Goal: Task Accomplishment & Management: Complete application form

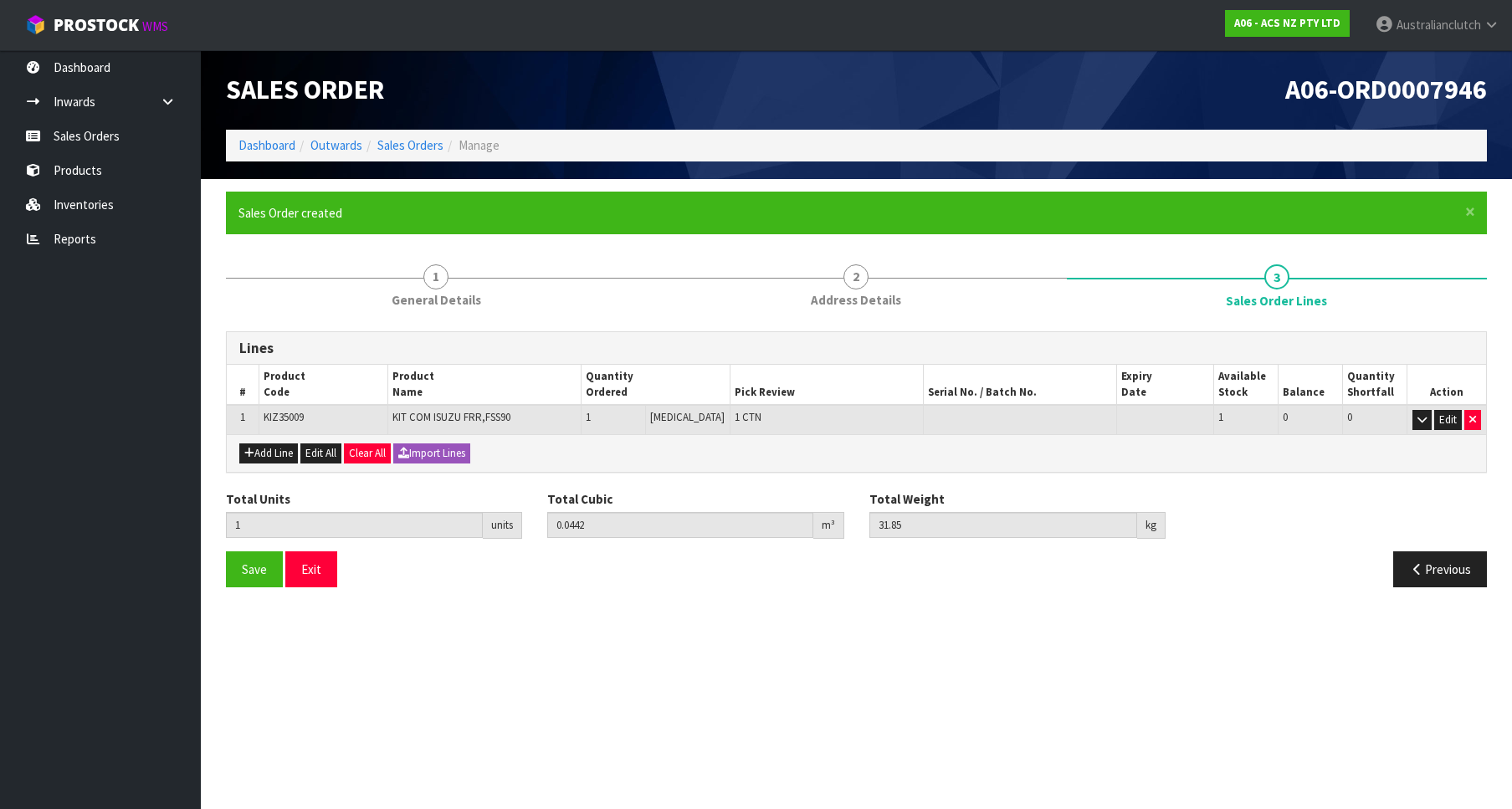
click at [68, 120] on link "Sales Orders" at bounding box center [100, 136] width 201 height 34
click at [65, 136] on link "Sales Orders" at bounding box center [100, 136] width 201 height 34
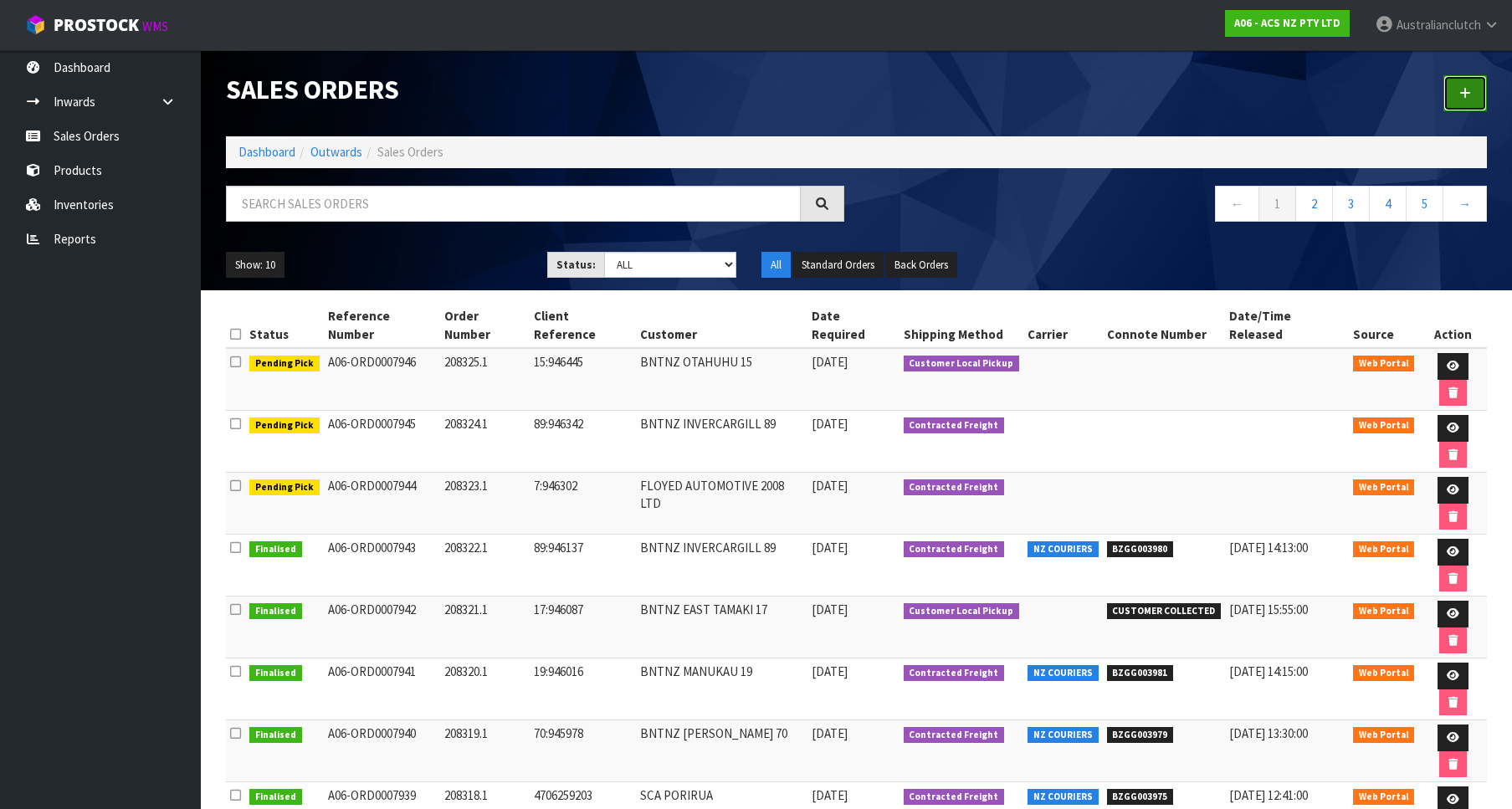
click at [1468, 79] on link at bounding box center [1465, 93] width 44 height 36
click at [1427, 114] on div at bounding box center [1178, 93] width 644 height 86
click at [1444, 105] on div at bounding box center [1178, 93] width 644 height 86
click at [1457, 101] on link at bounding box center [1465, 93] width 44 height 36
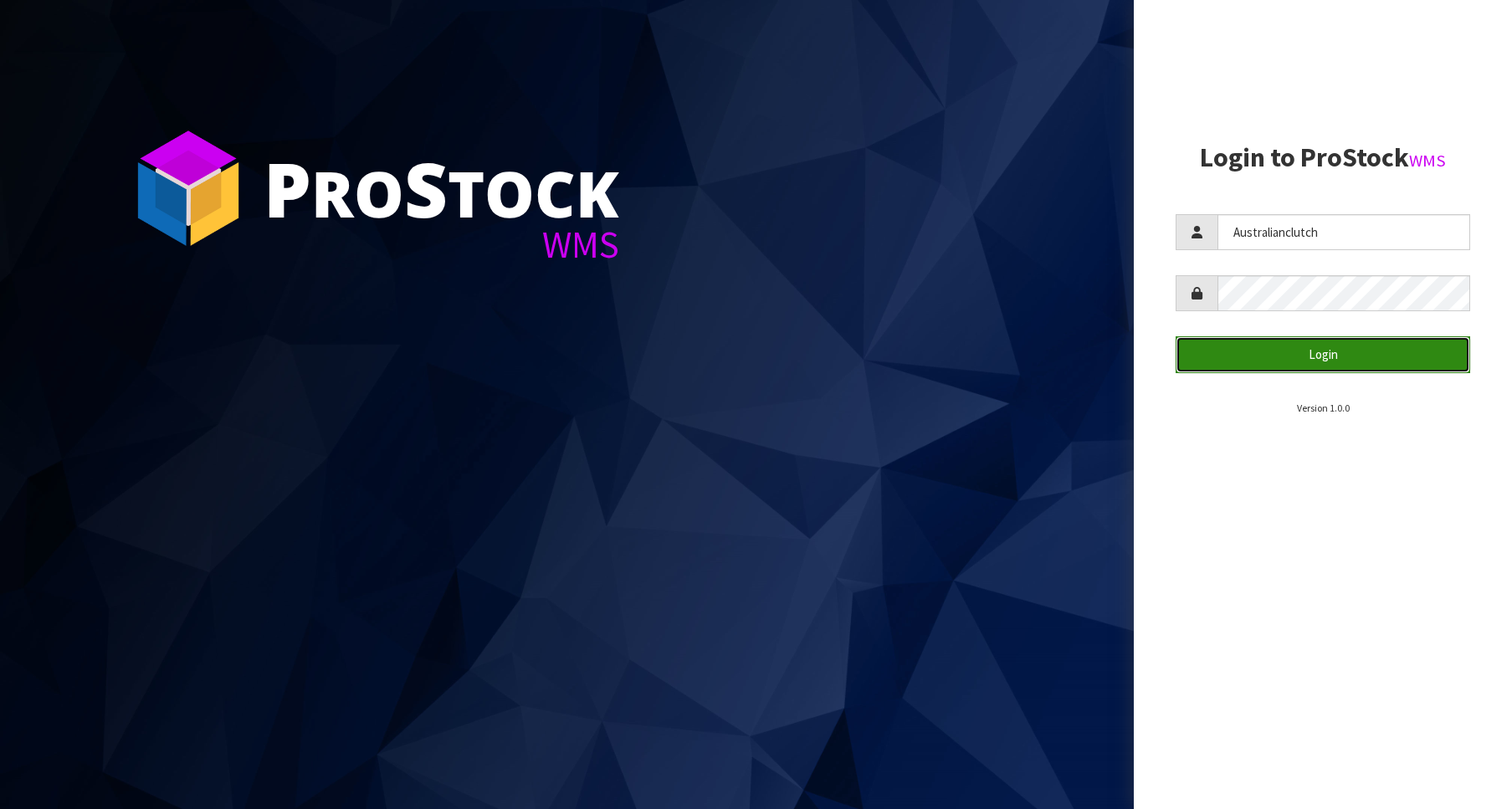
click at [1312, 357] on button "Login" at bounding box center [1322, 355] width 295 height 36
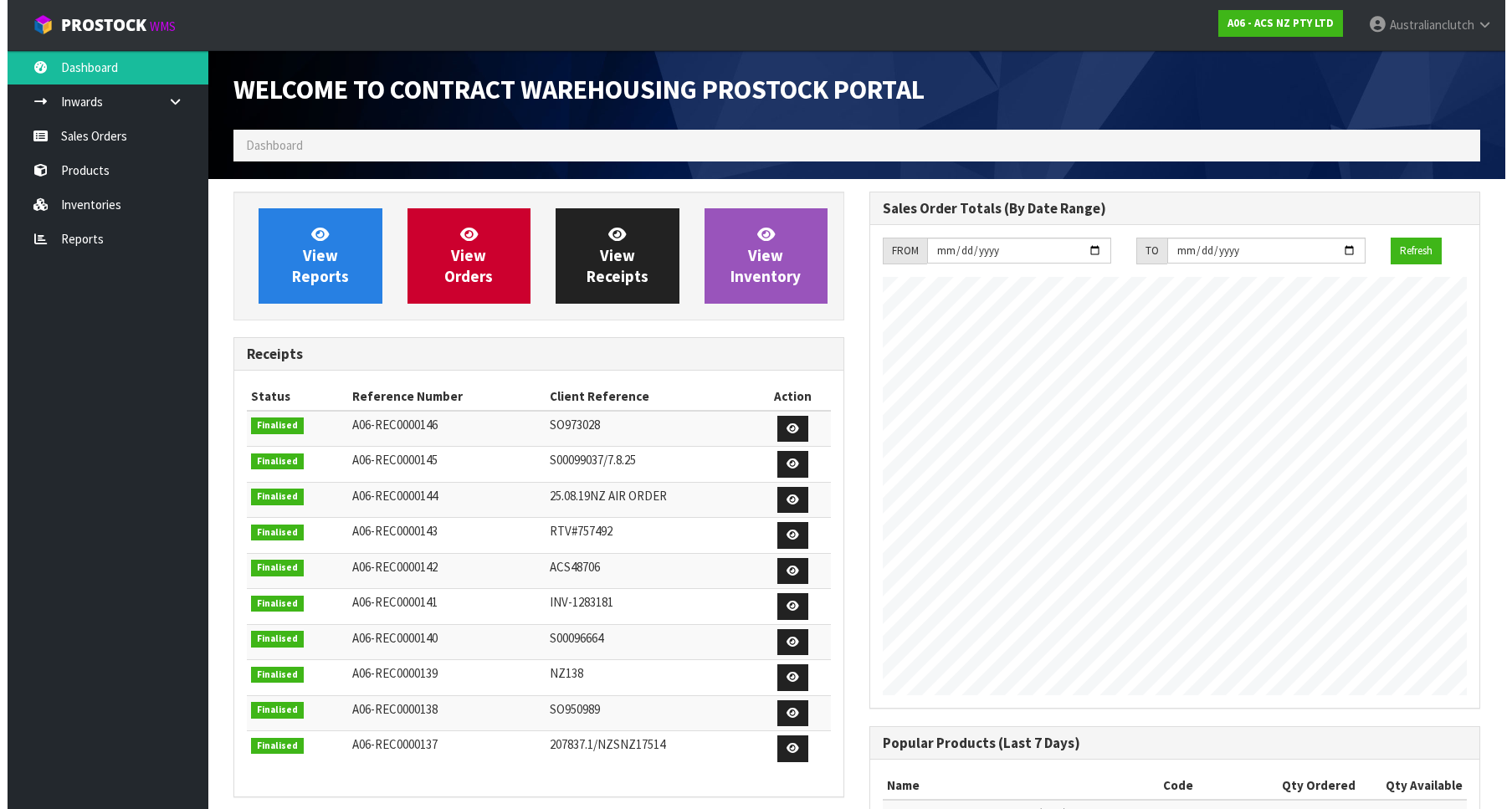
scroll to position [929, 636]
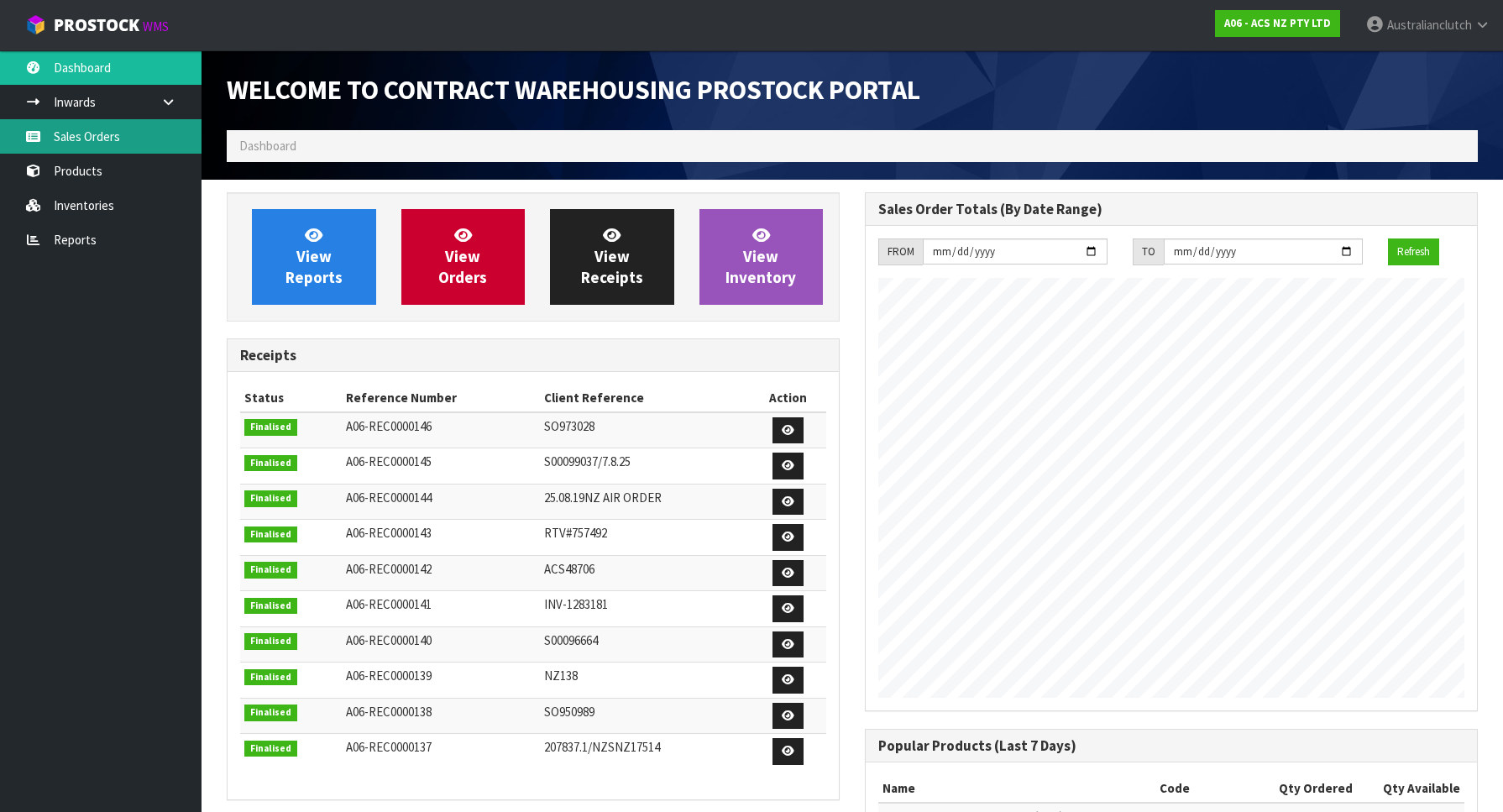
click at [73, 148] on link "Sales Orders" at bounding box center [100, 136] width 202 height 34
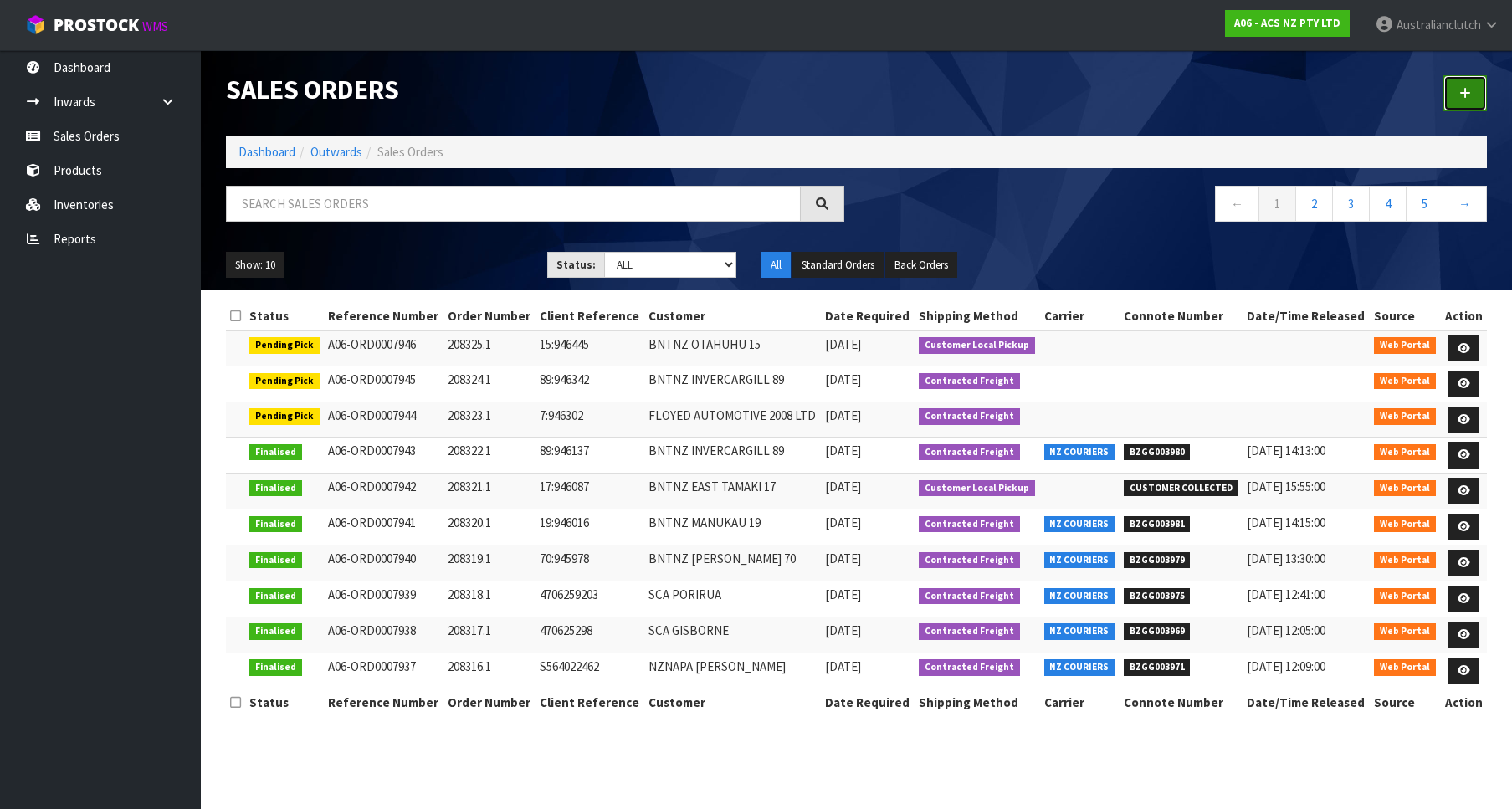
click at [1463, 91] on icon at bounding box center [1465, 93] width 12 height 13
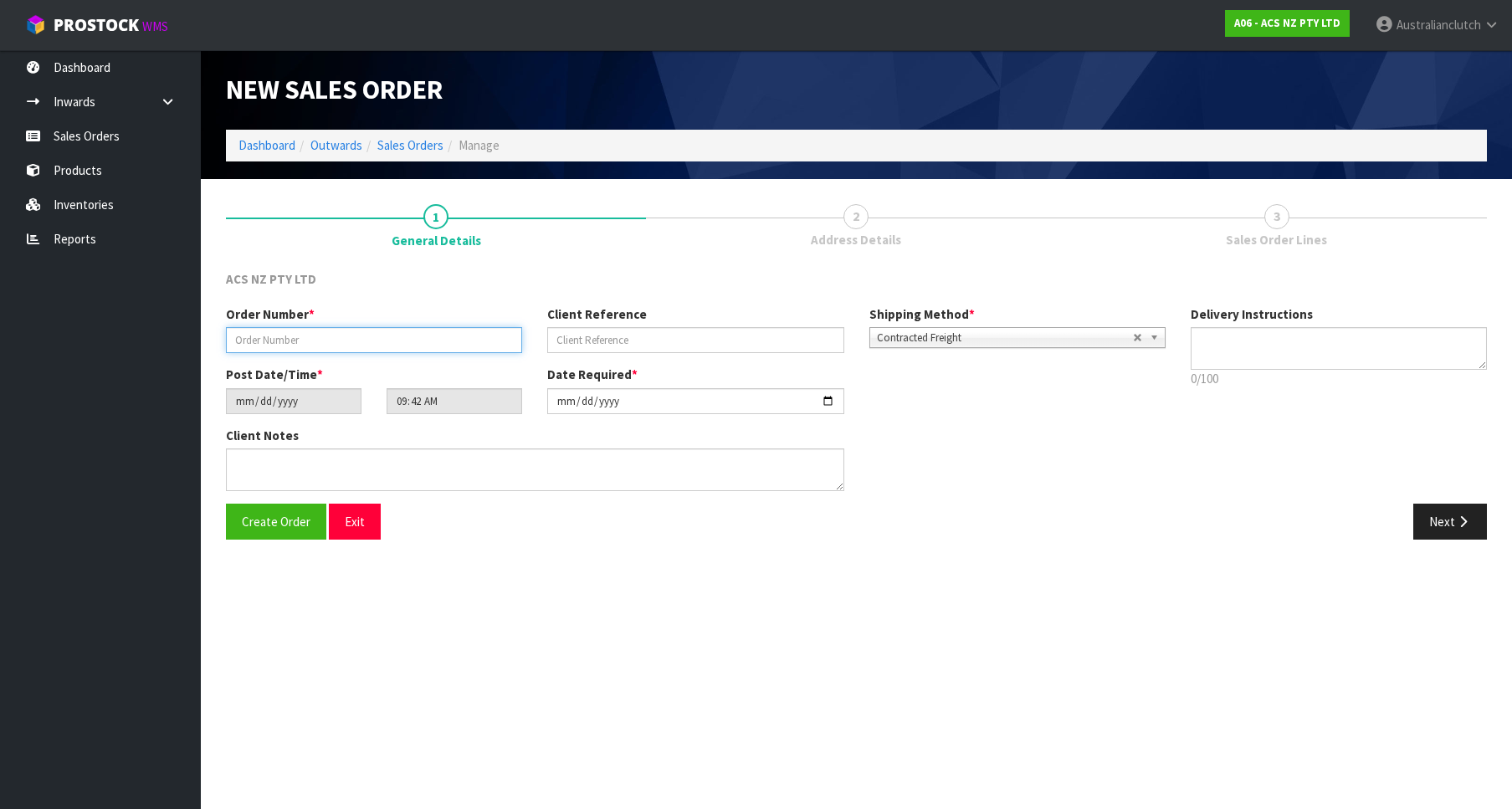
click at [313, 351] on input "text" at bounding box center [374, 340] width 297 height 26
paste input "208326.1"
type input "208326.1"
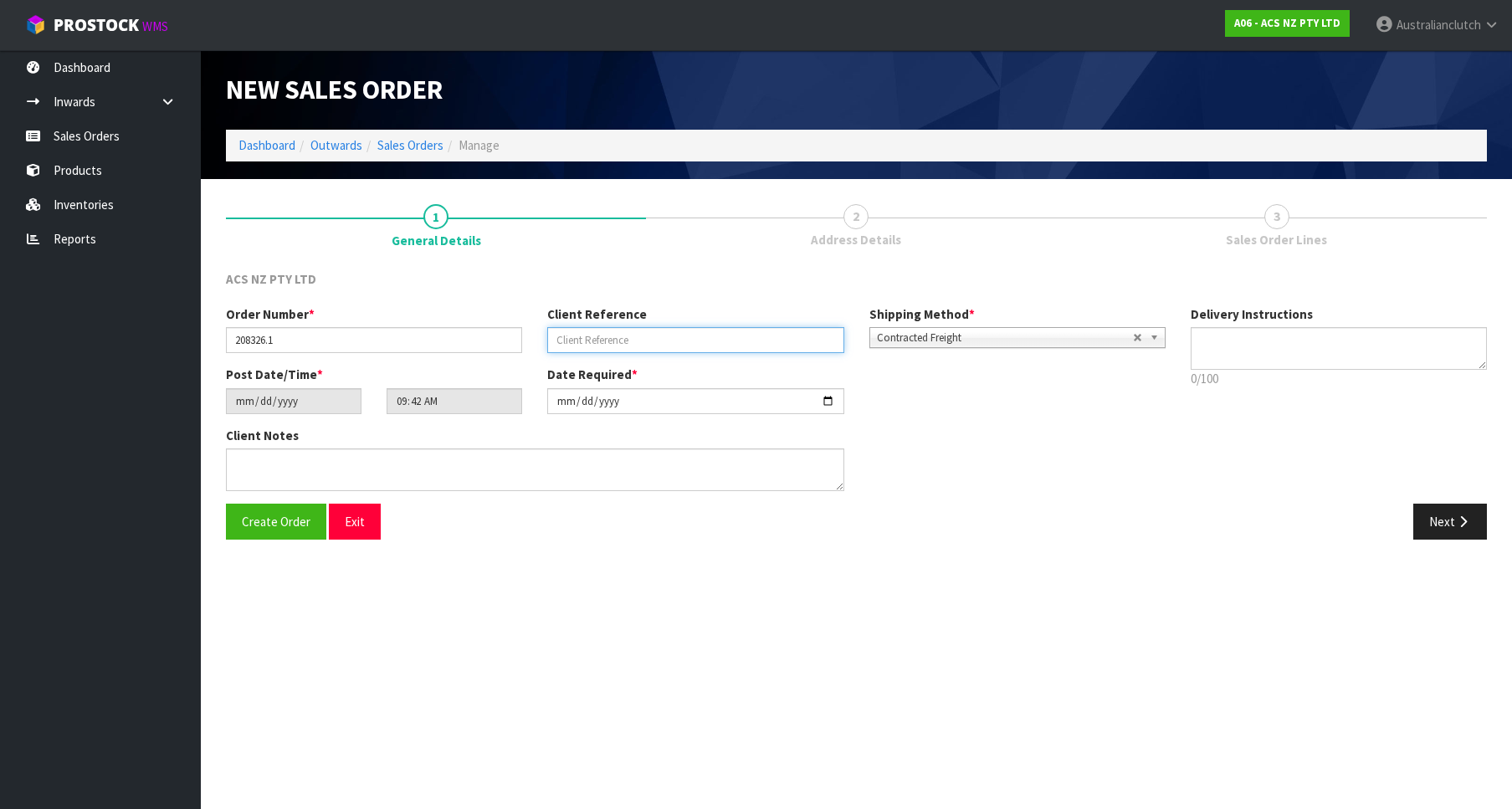
click at [586, 349] on input "text" at bounding box center [695, 340] width 297 height 26
paste input "S586014212"
type input "S586014212"
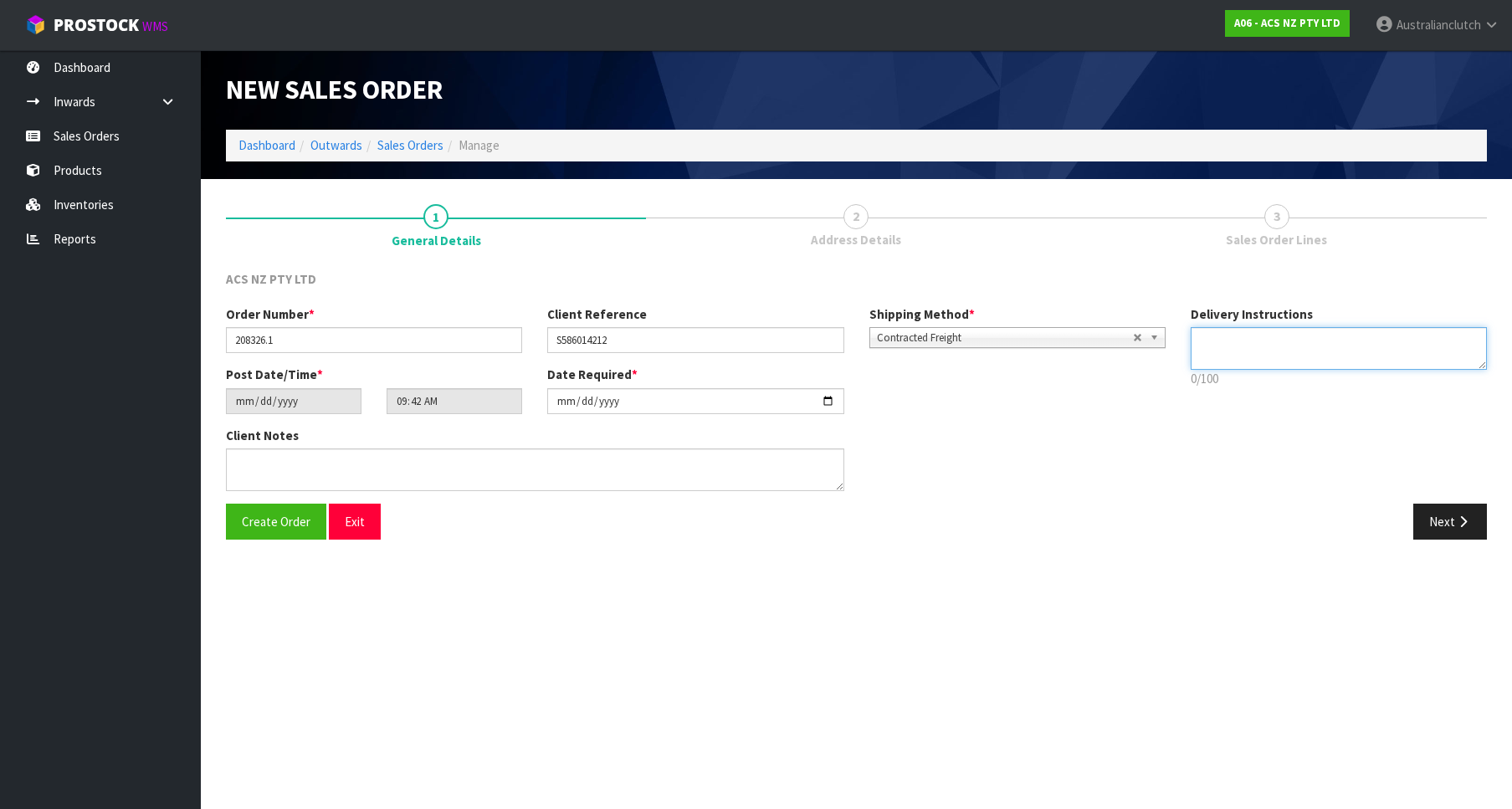
click at [1406, 366] on textarea at bounding box center [1338, 349] width 297 height 43
type textarea "PLEASE SEND VIA NZC"
click at [1436, 499] on div "Order Number * 208326.1 Client Reference S586014212 Shipping Method * Pickup Co…" at bounding box center [856, 404] width 1286 height 198
click at [1450, 514] on button "Next" at bounding box center [1450, 521] width 74 height 36
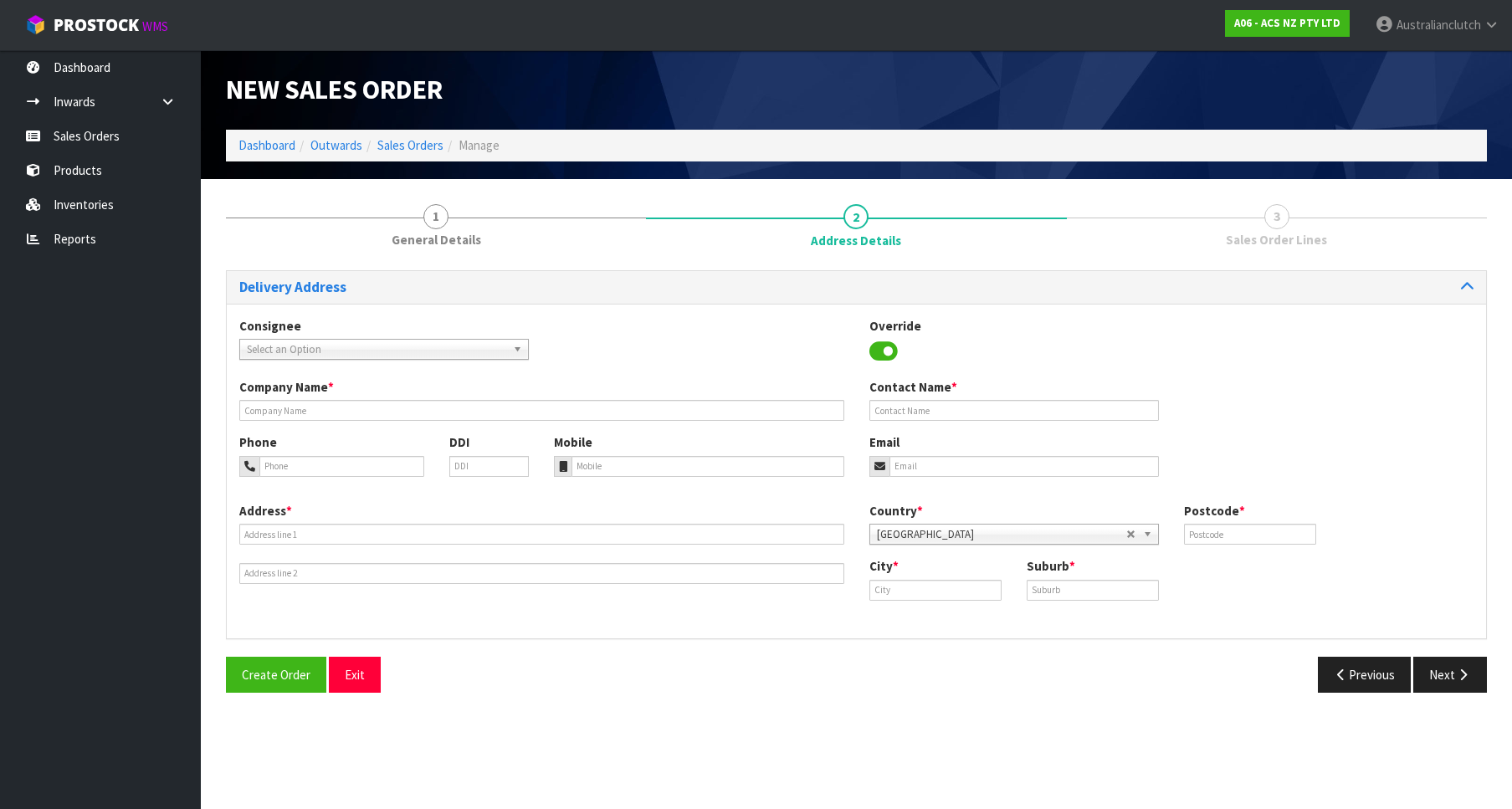
click at [457, 356] on span "Select an Option" at bounding box center [376, 349] width 259 height 20
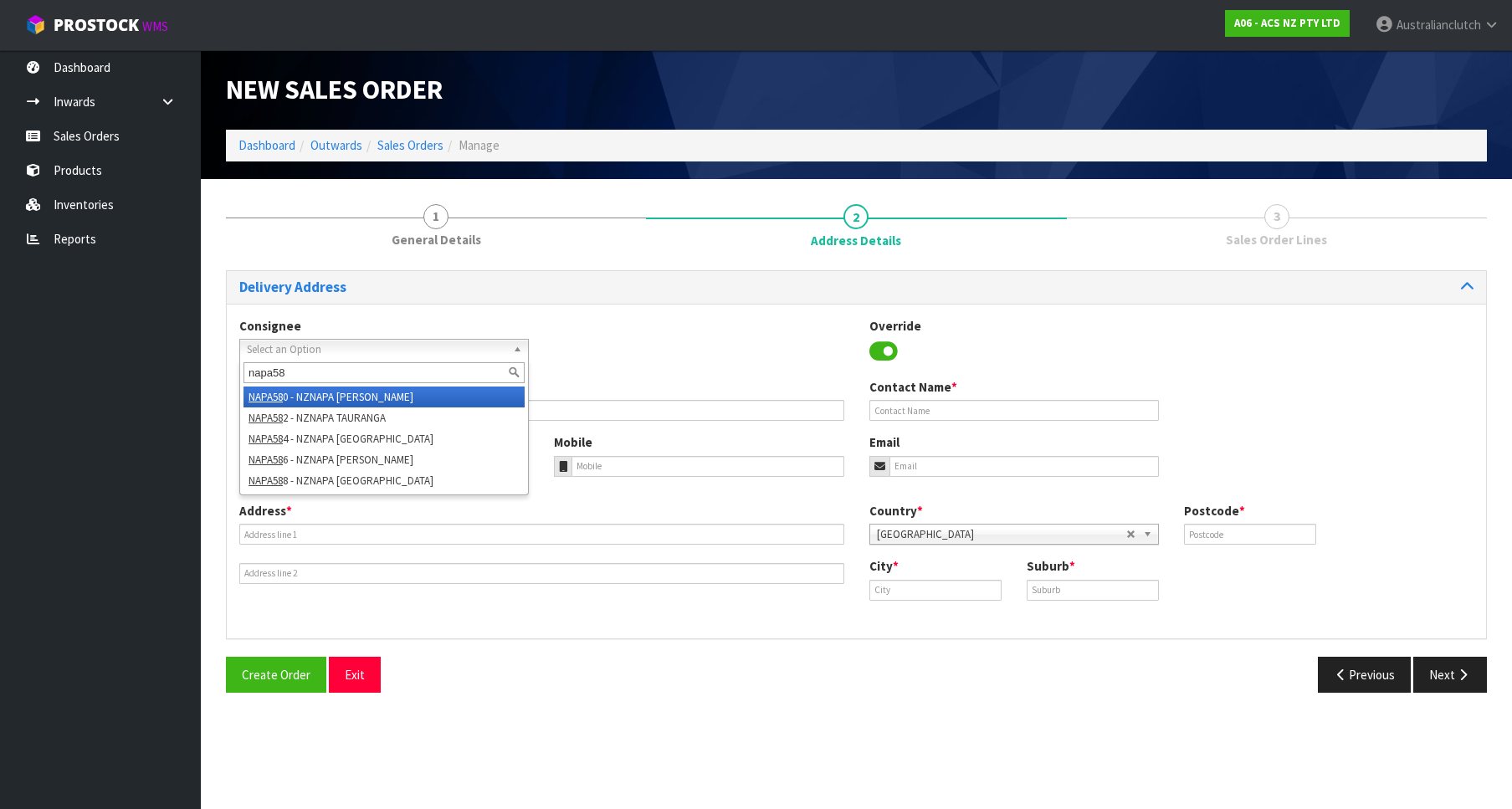
type input "napa586"
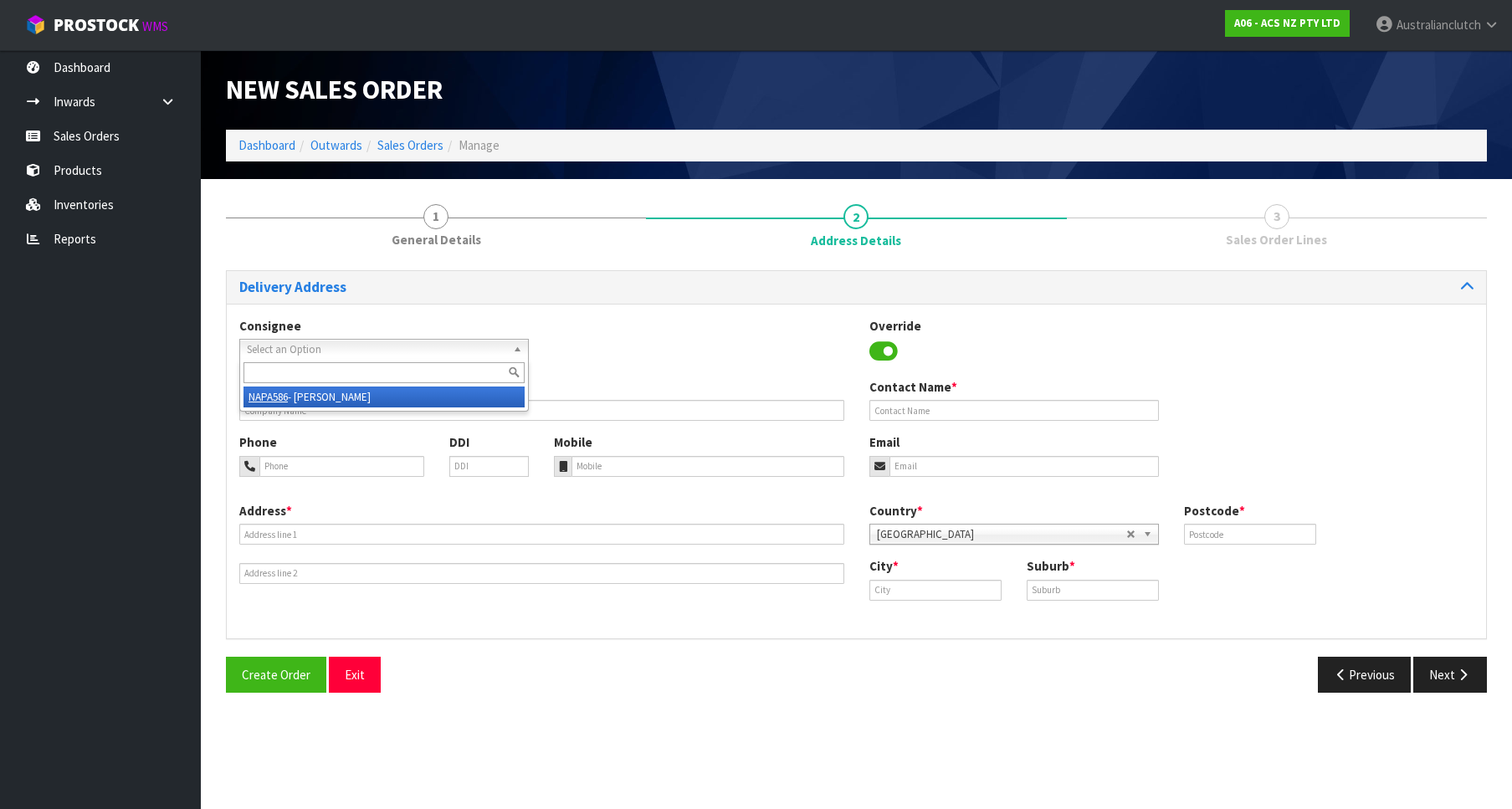
type input "[PERSON_NAME]"
type input "068340640"
type input "[PERSON_NAME][EMAIL_ADDRESS][DOMAIN_NAME]"
type input "[STREET_ADDRESS]"
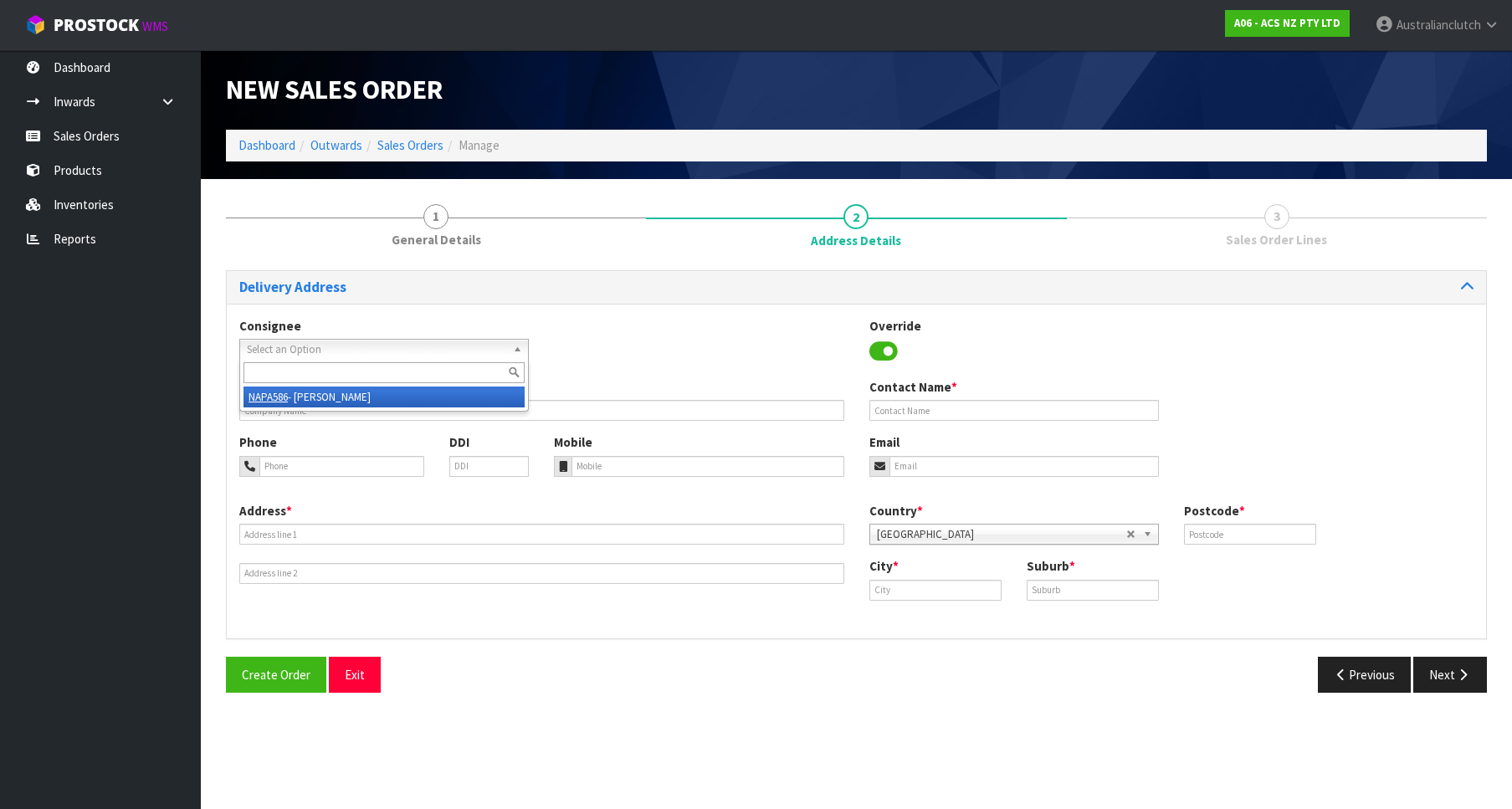
type input "4110"
type input "[PERSON_NAME]"
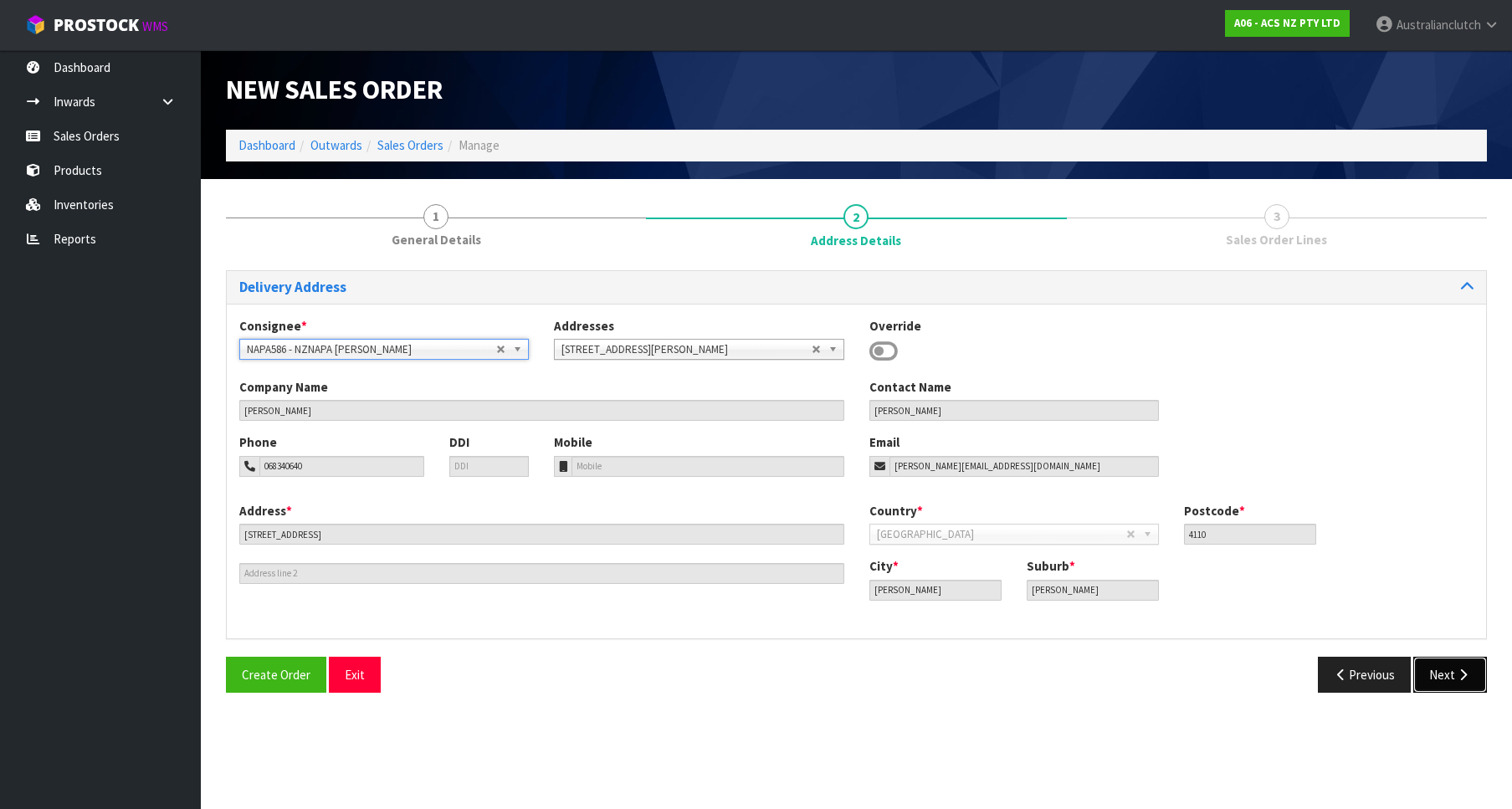
click at [1447, 668] on button "Next" at bounding box center [1450, 674] width 74 height 36
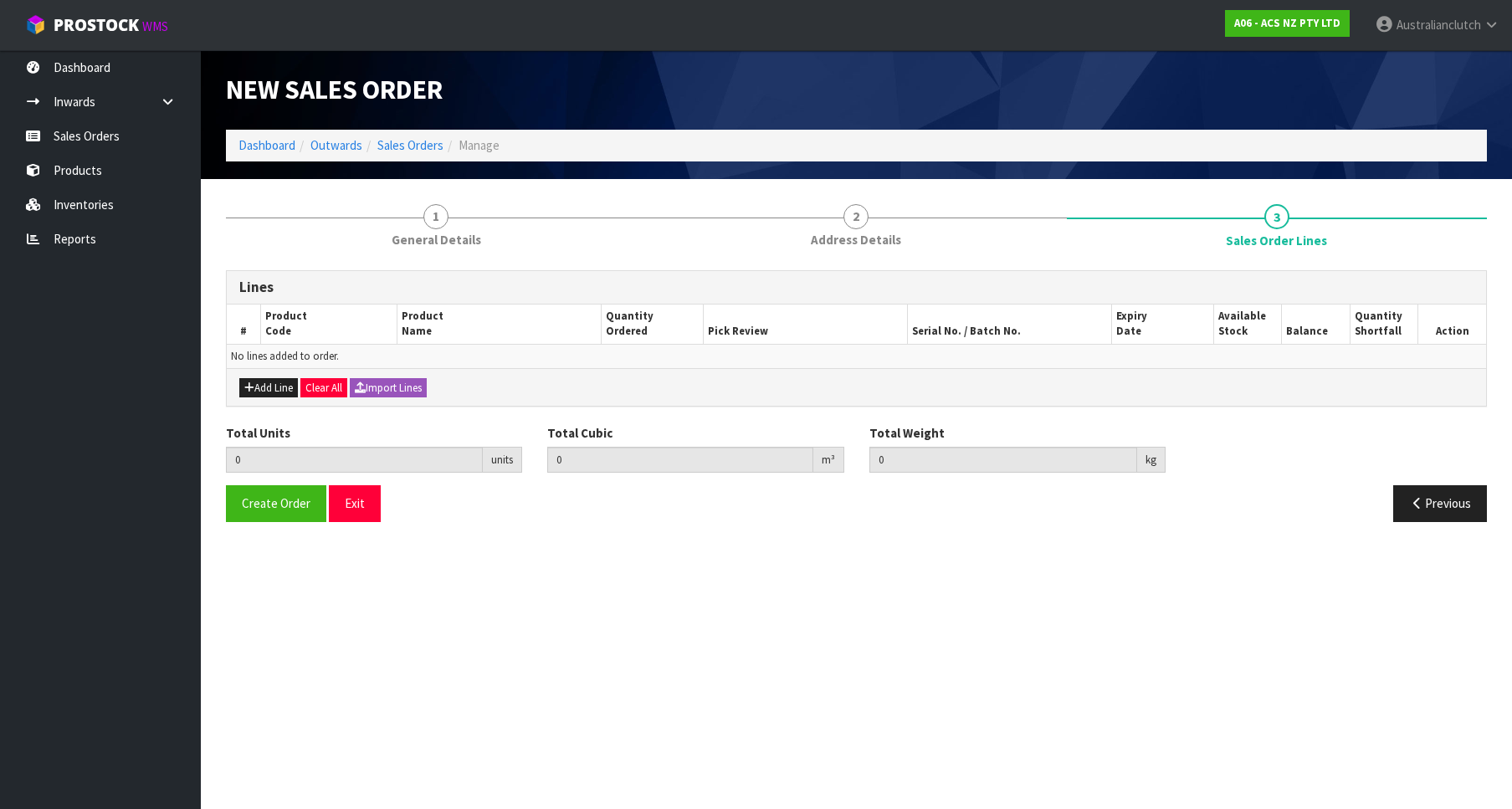
click at [269, 378] on div "Add Line Clear All Import Lines" at bounding box center [856, 387] width 1259 height 38
click at [279, 395] on button "Add Line" at bounding box center [268, 387] width 59 height 20
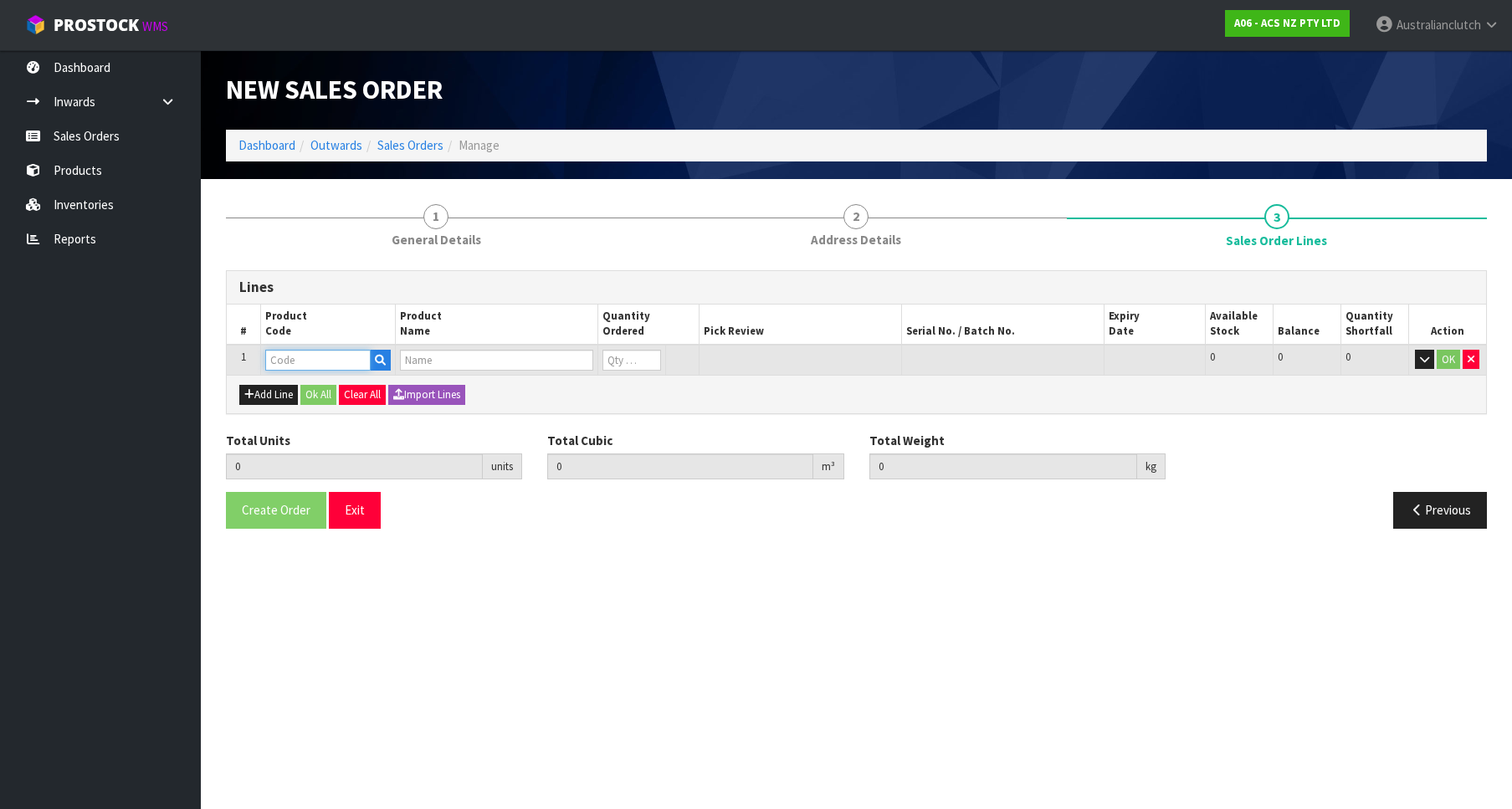
click at [309, 350] on input "text" at bounding box center [317, 360] width 105 height 21
paste input "SCNI051"
type input "SCNI051"
type input "0.000000"
type input "0.000"
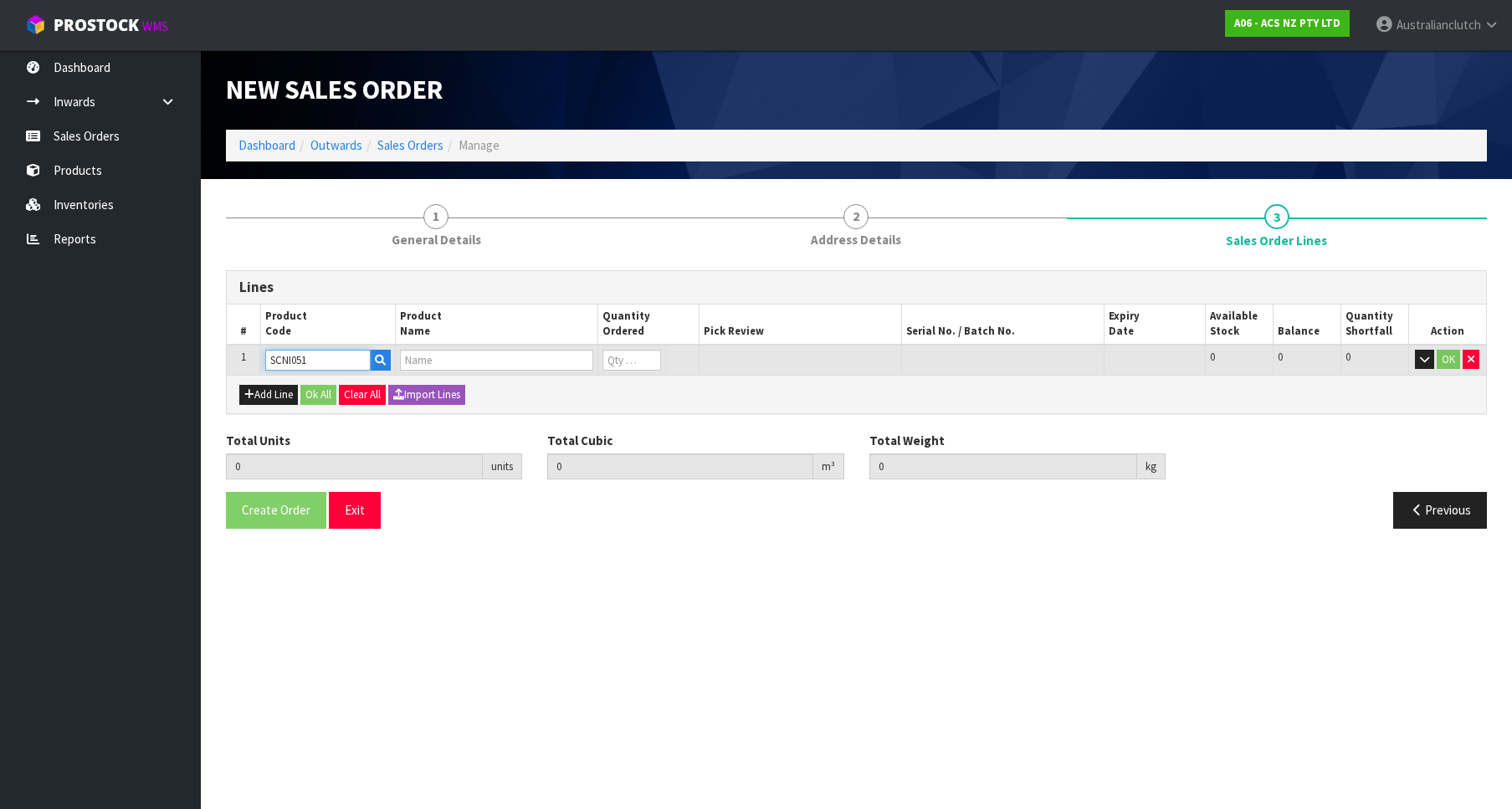
type input "CLUTCH S/CYL NISSAN 19.05MM (3/4")"
type input "0"
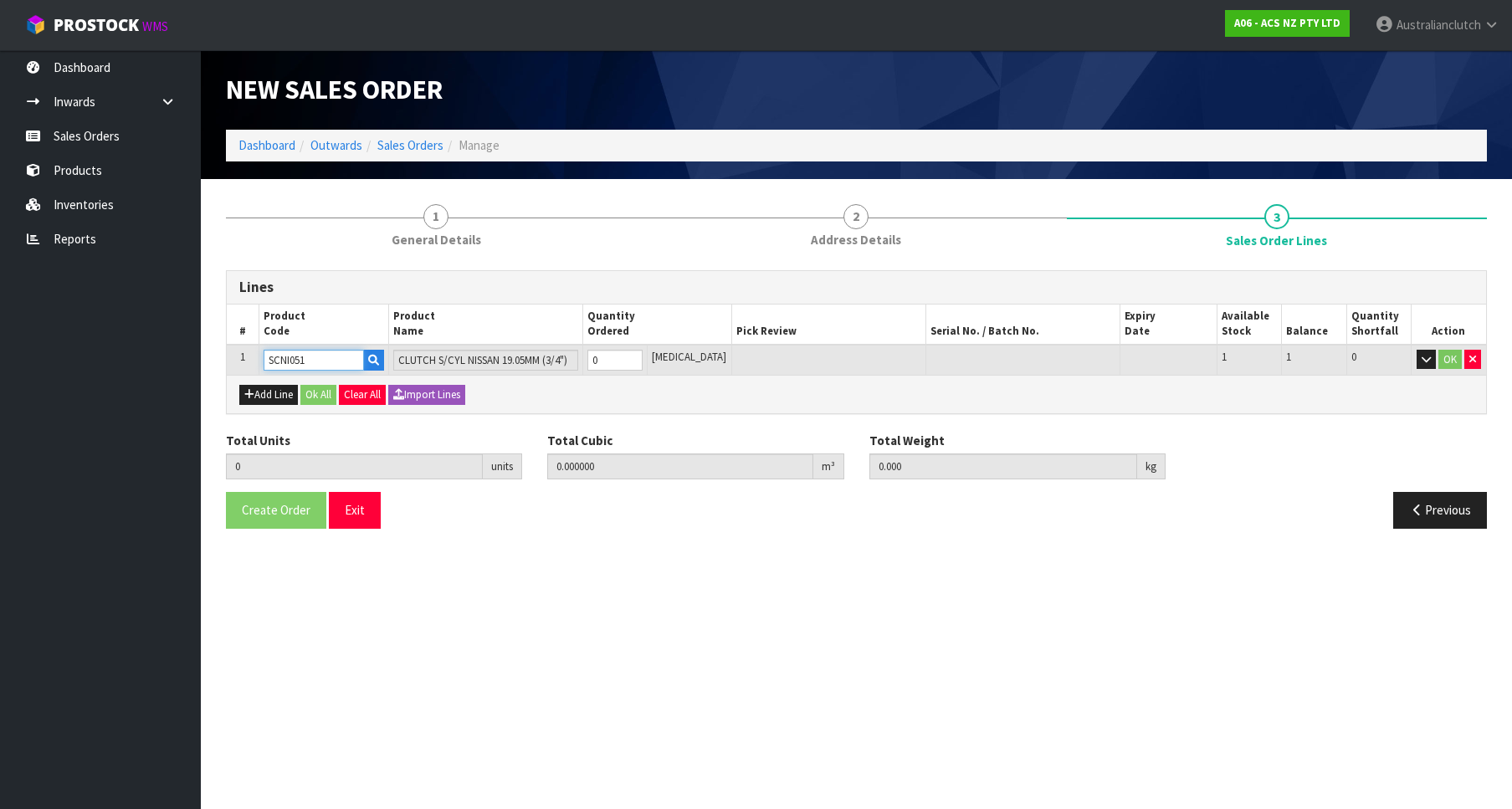
type input "1"
type input "0.000787"
type input "0.05"
type input "1"
click at [643, 353] on input "1" at bounding box center [615, 360] width 56 height 21
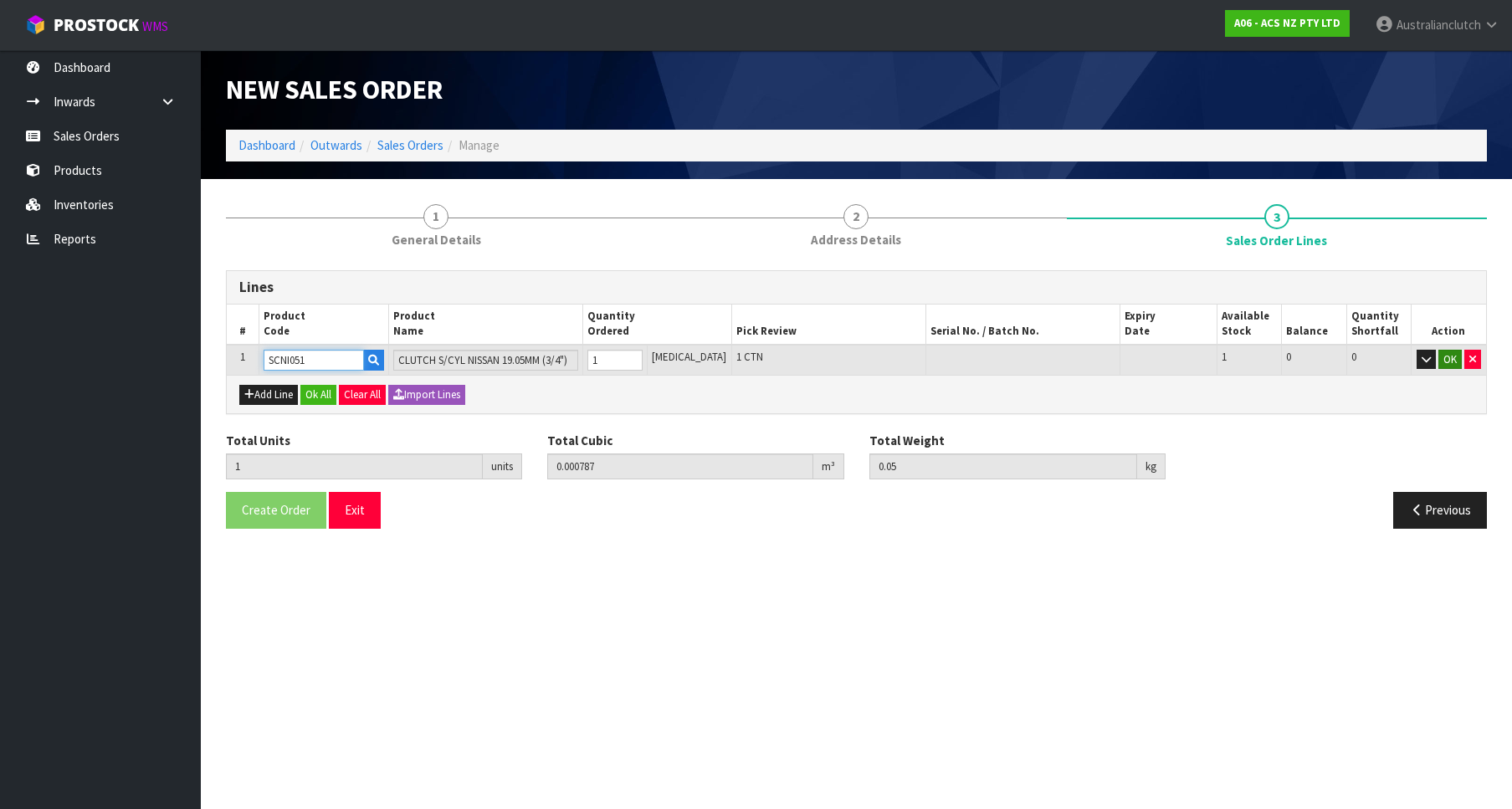
type input "SCNI051"
click at [1451, 349] on button "OK" at bounding box center [1450, 359] width 23 height 20
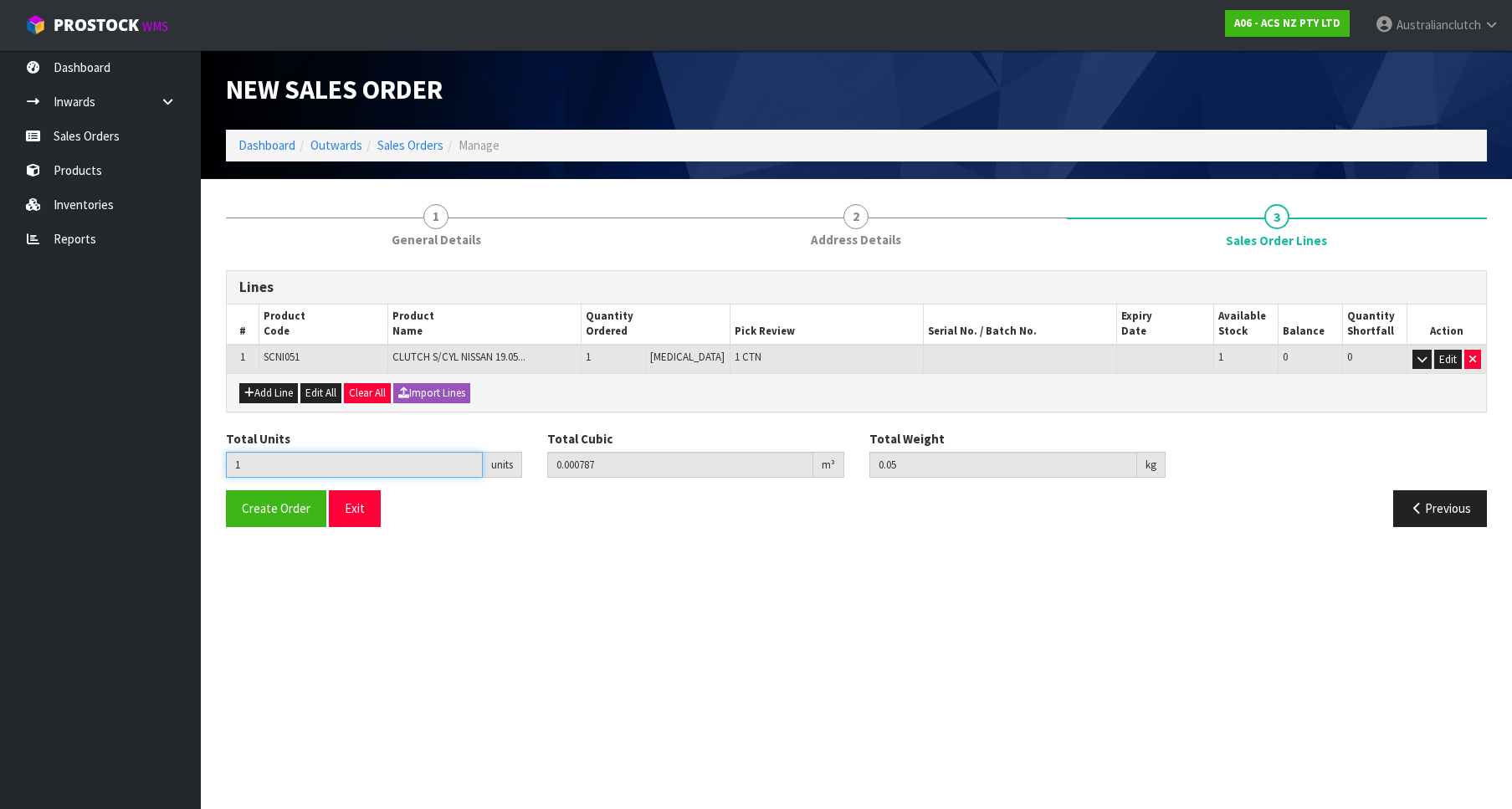
click at [277, 473] on input "1" at bounding box center [354, 465] width 257 height 26
click at [264, 513] on span "Create Order" at bounding box center [276, 507] width 68 height 16
